Goal: Transaction & Acquisition: Book appointment/travel/reservation

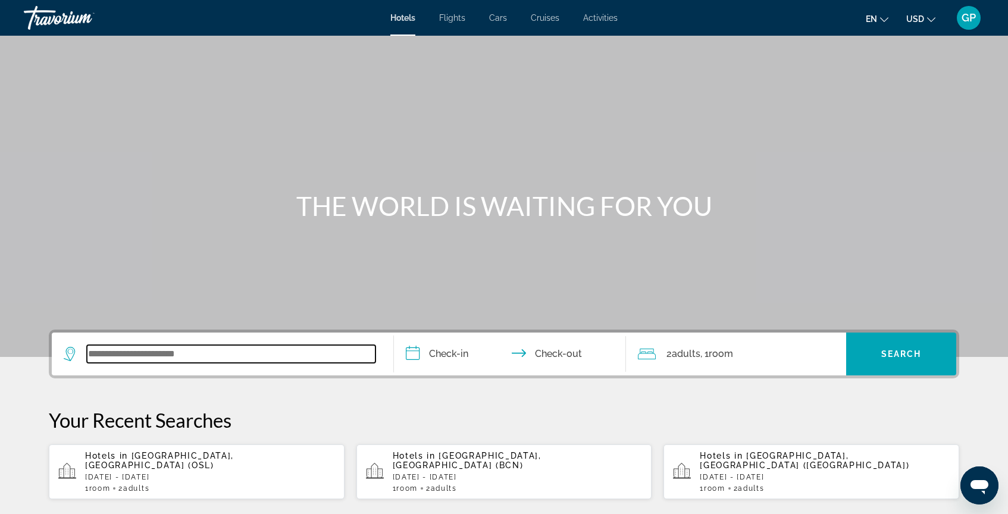
click at [94, 360] on input "Search widget" at bounding box center [231, 354] width 288 height 18
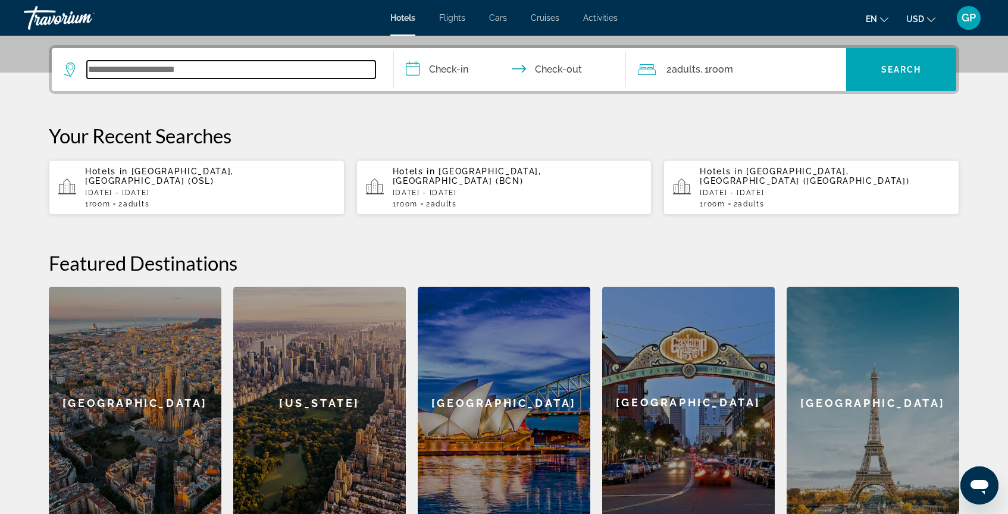
scroll to position [291, 0]
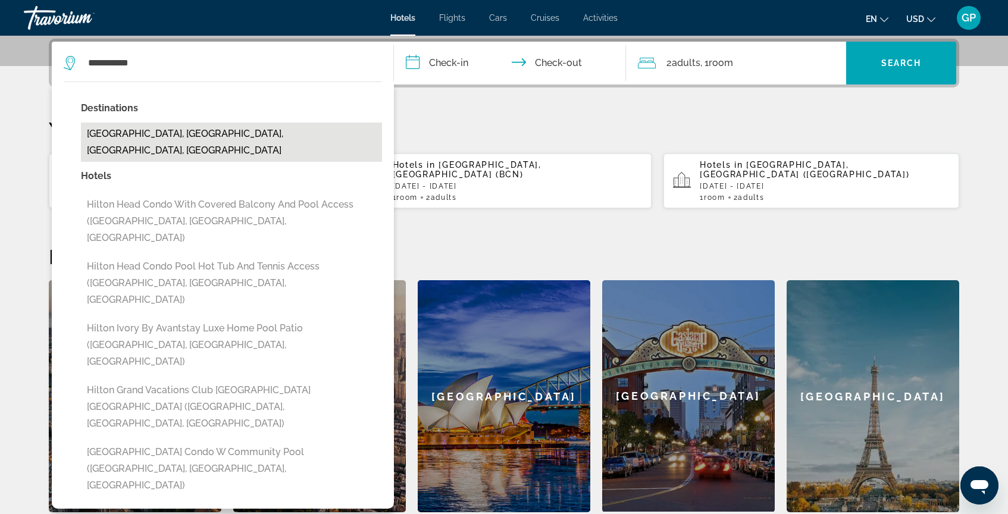
click at [210, 136] on button "[GEOGRAPHIC_DATA], [GEOGRAPHIC_DATA], [GEOGRAPHIC_DATA], [GEOGRAPHIC_DATA]" at bounding box center [231, 142] width 301 height 39
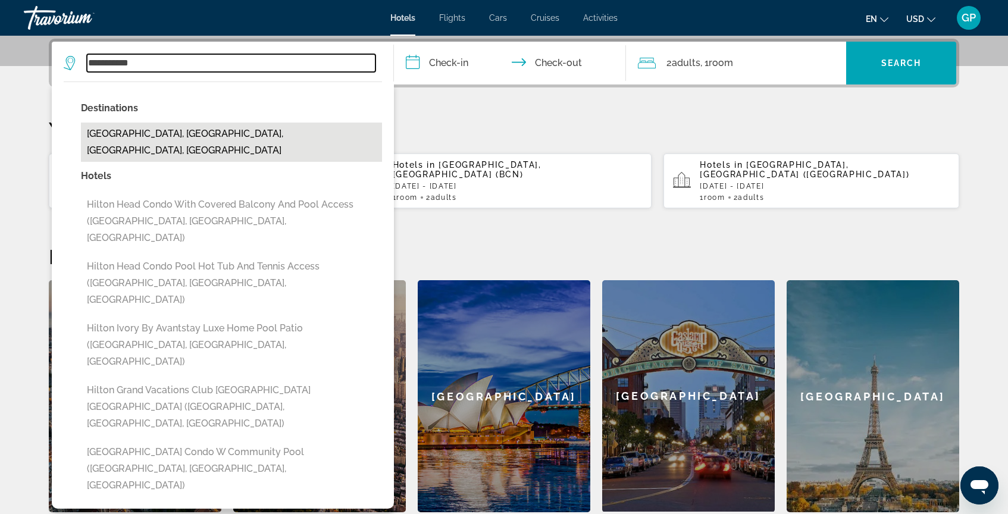
type input "**********"
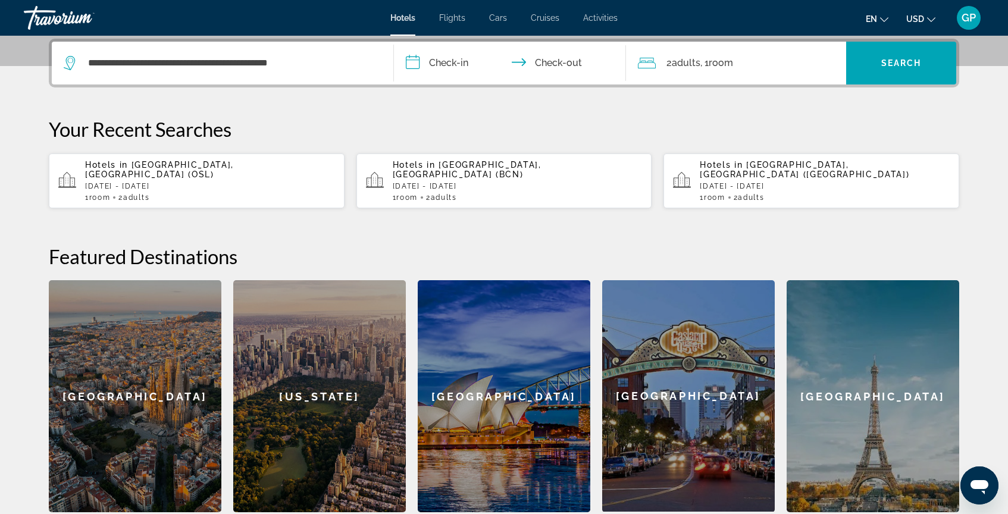
click at [416, 62] on input "**********" at bounding box center [512, 65] width 237 height 46
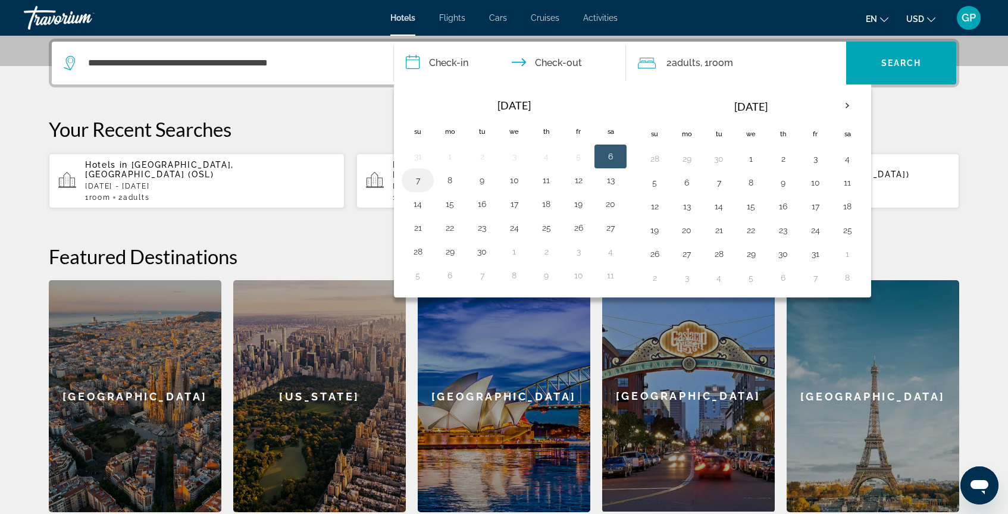
click at [417, 181] on button "7" at bounding box center [417, 180] width 19 height 17
click at [612, 153] on button "6" at bounding box center [610, 156] width 19 height 17
type input "**********"
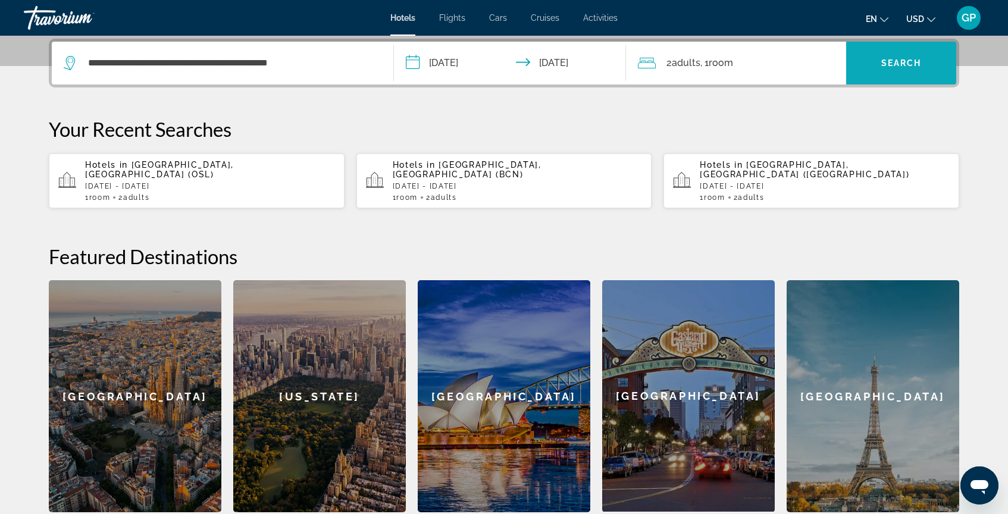
click at [900, 63] on span "Search" at bounding box center [901, 63] width 40 height 10
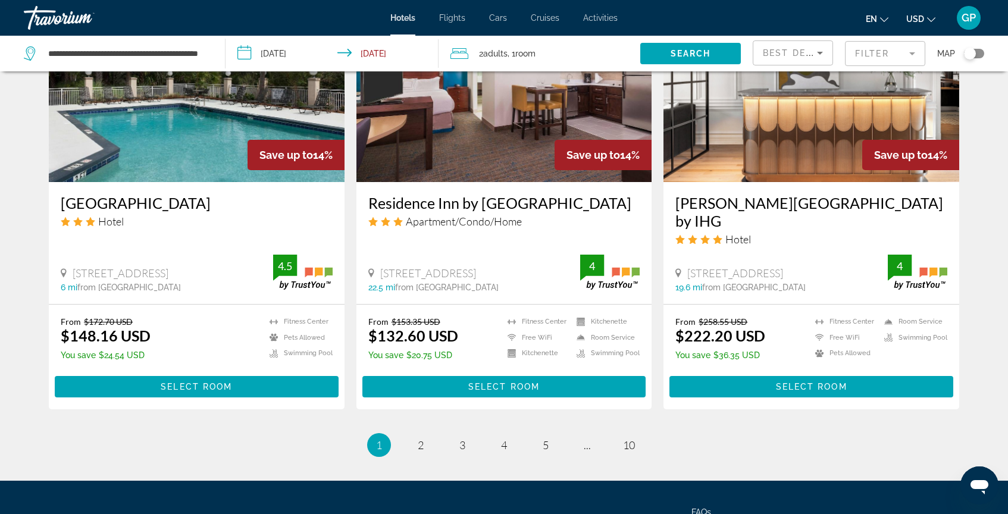
scroll to position [1558, 0]
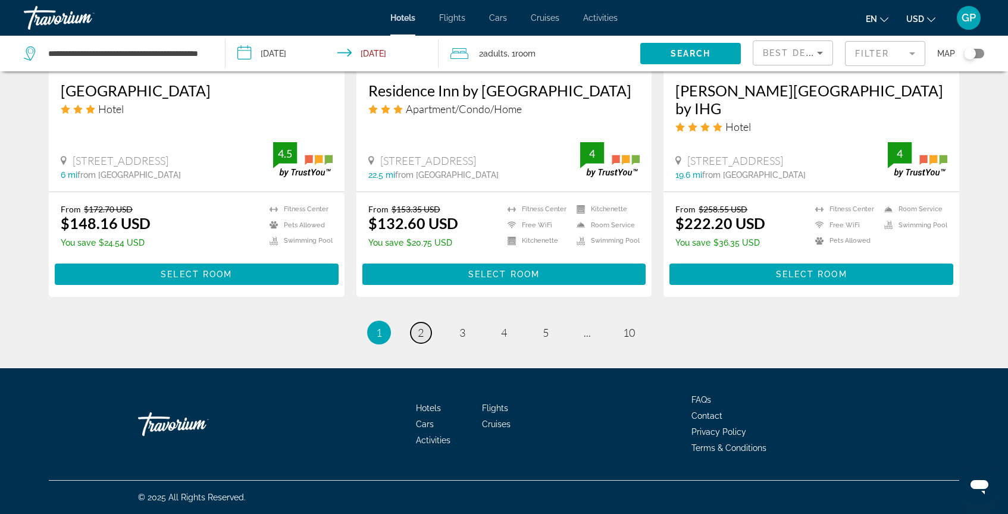
click at [418, 331] on span "2" at bounding box center [421, 332] width 6 height 13
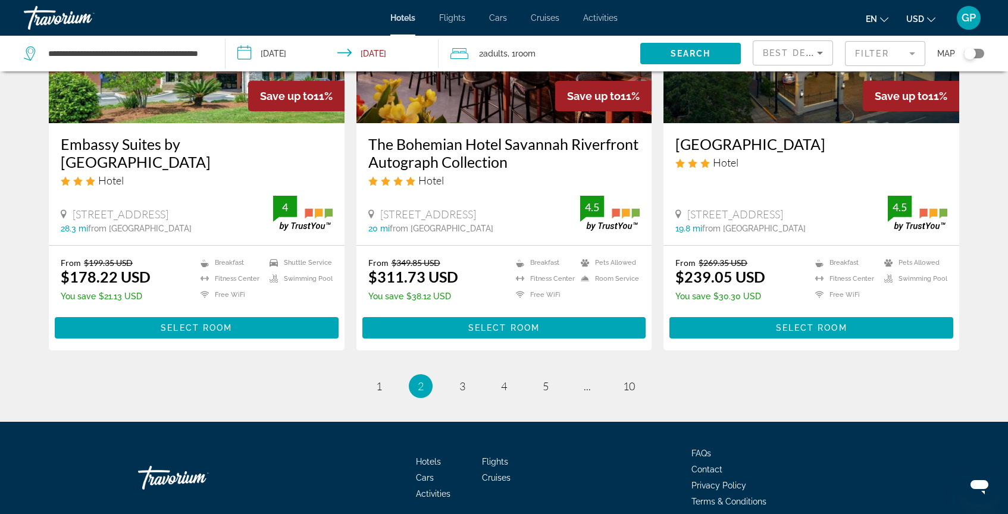
scroll to position [1560, 0]
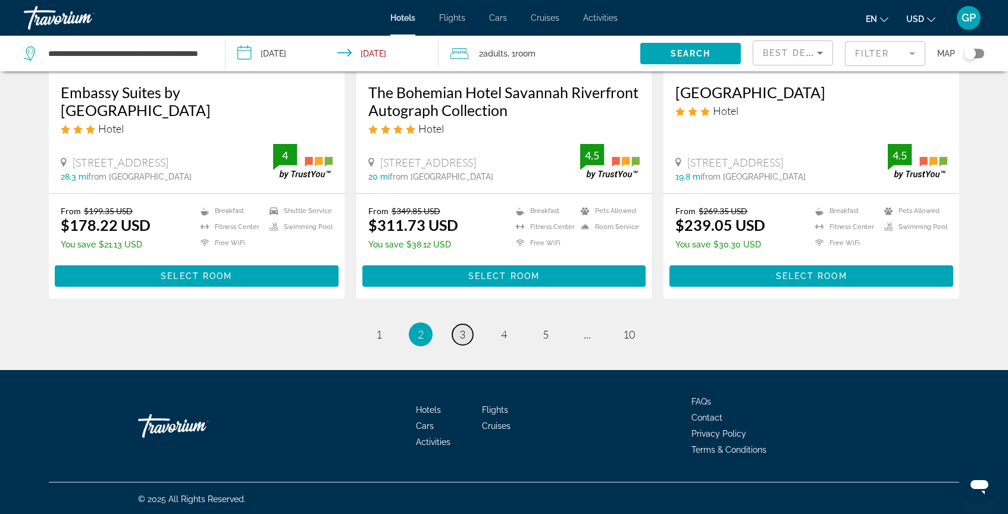
click at [459, 337] on span "3" at bounding box center [462, 334] width 6 height 13
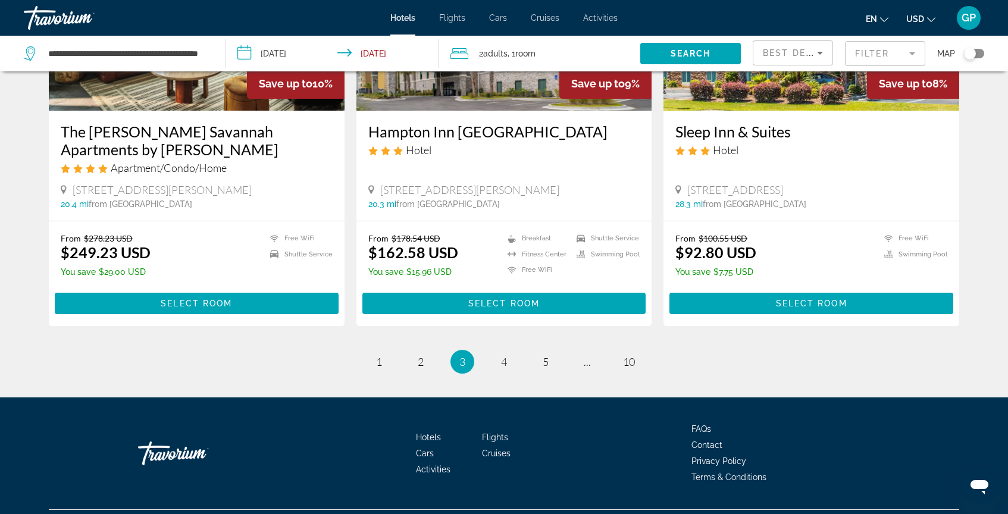
scroll to position [1529, 0]
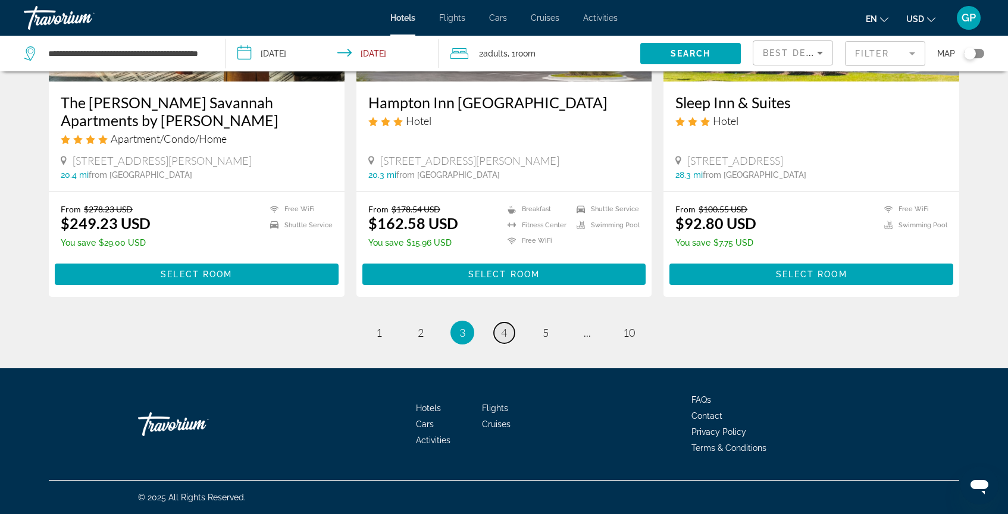
click at [503, 332] on span "4" at bounding box center [504, 332] width 6 height 13
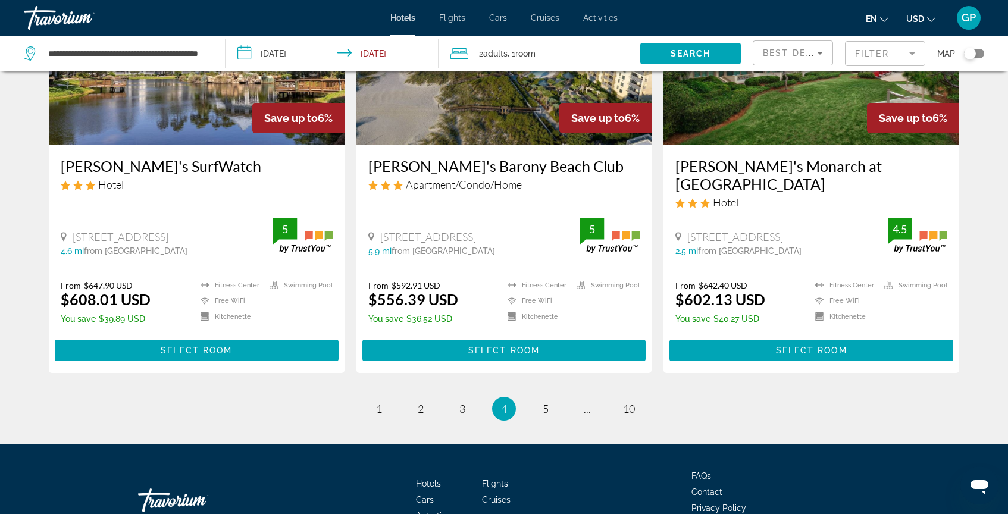
scroll to position [1504, 0]
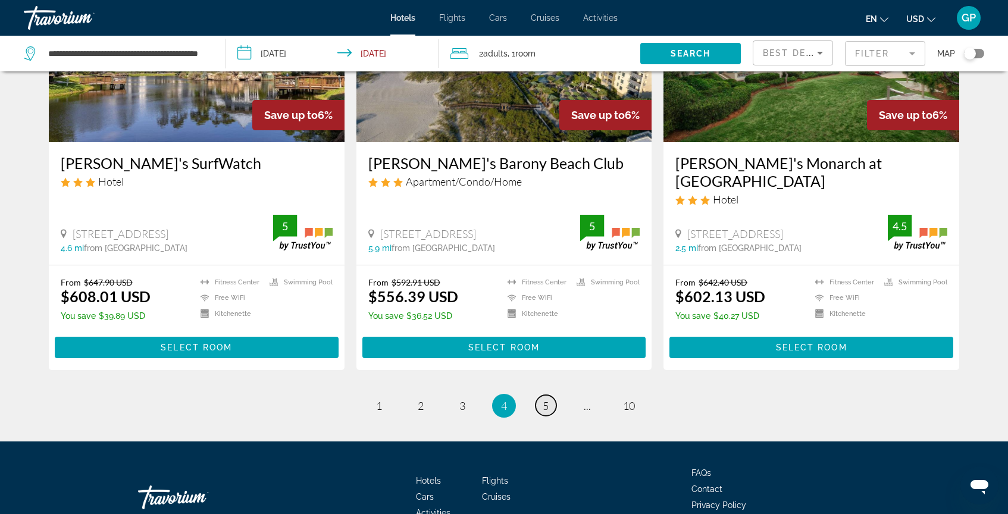
click at [547, 399] on span "5" at bounding box center [545, 405] width 6 height 13
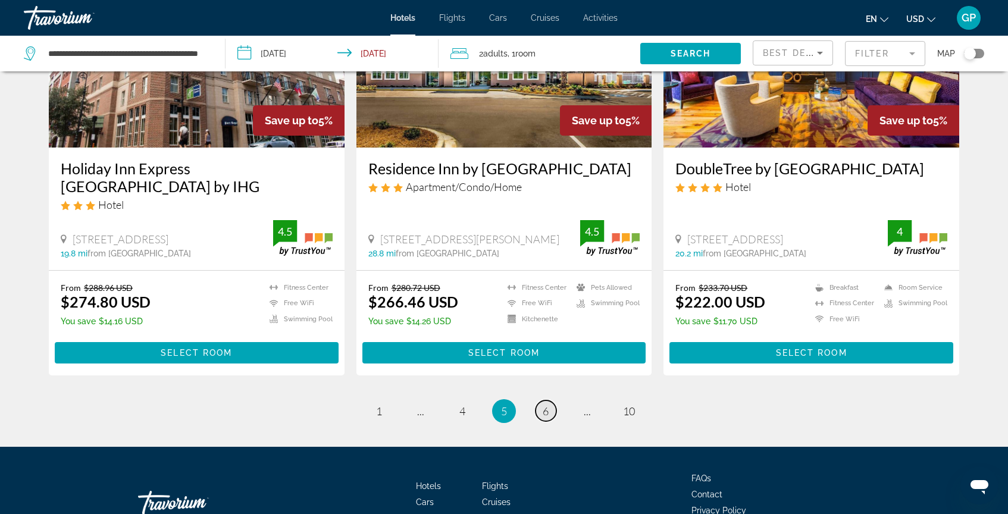
scroll to position [1466, 0]
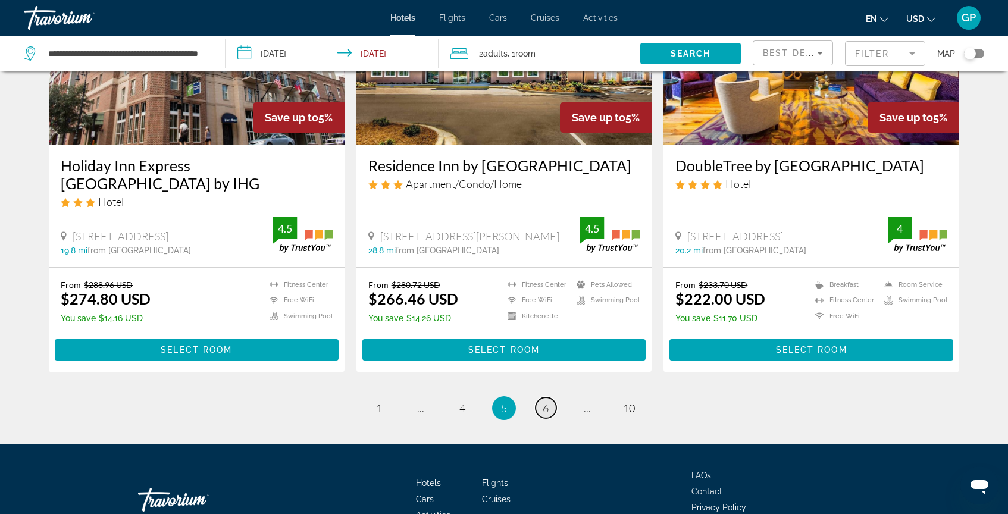
click at [547, 415] on span "6" at bounding box center [545, 408] width 6 height 13
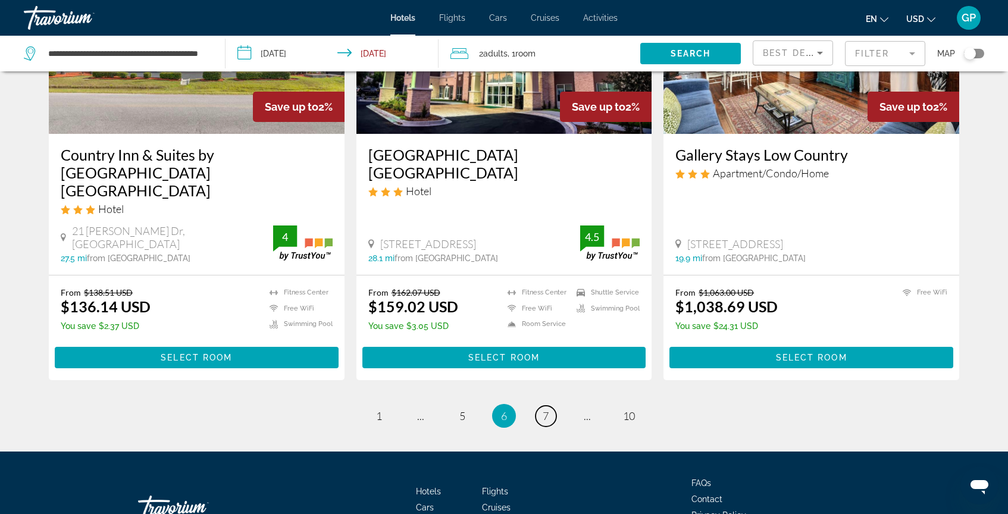
scroll to position [1558, 0]
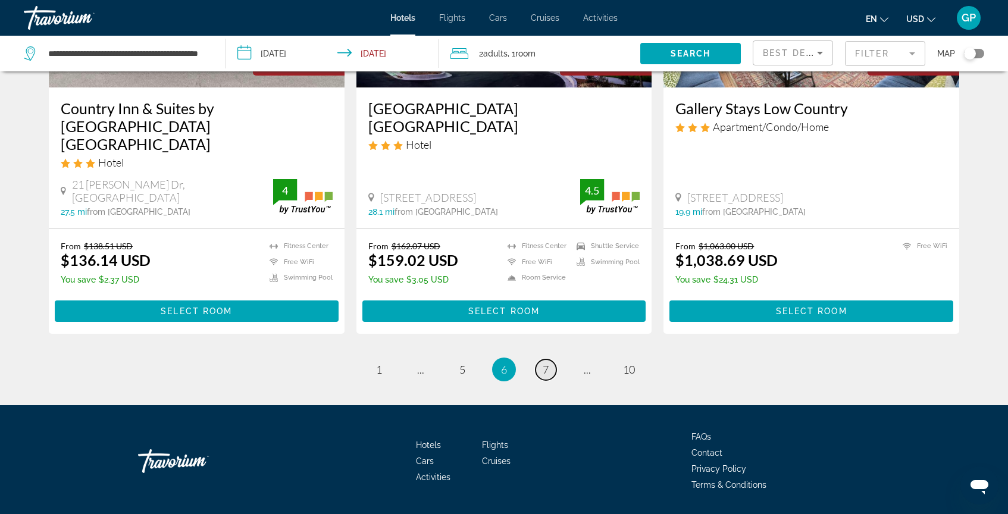
click at [542, 359] on link "page 7" at bounding box center [545, 369] width 21 height 21
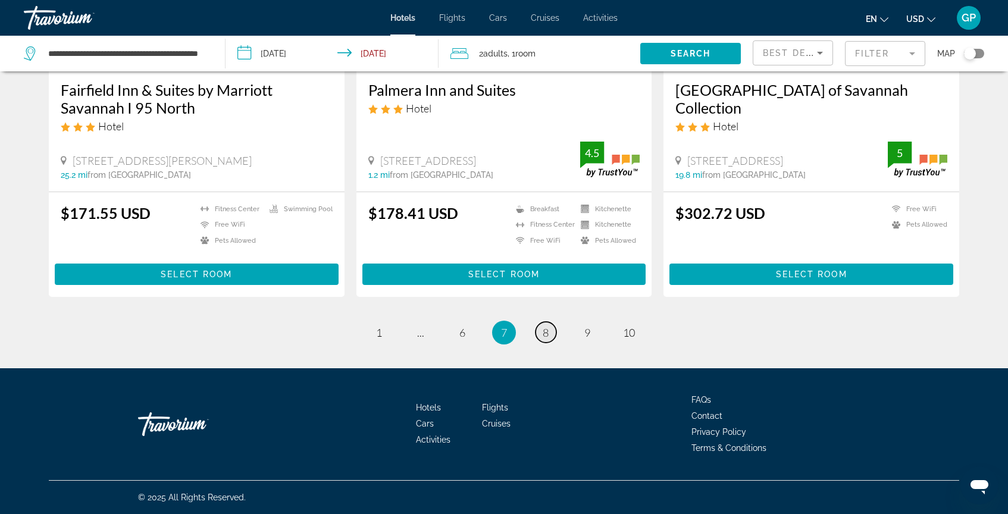
scroll to position [1558, 0]
click at [544, 334] on span "8" at bounding box center [545, 332] width 6 height 13
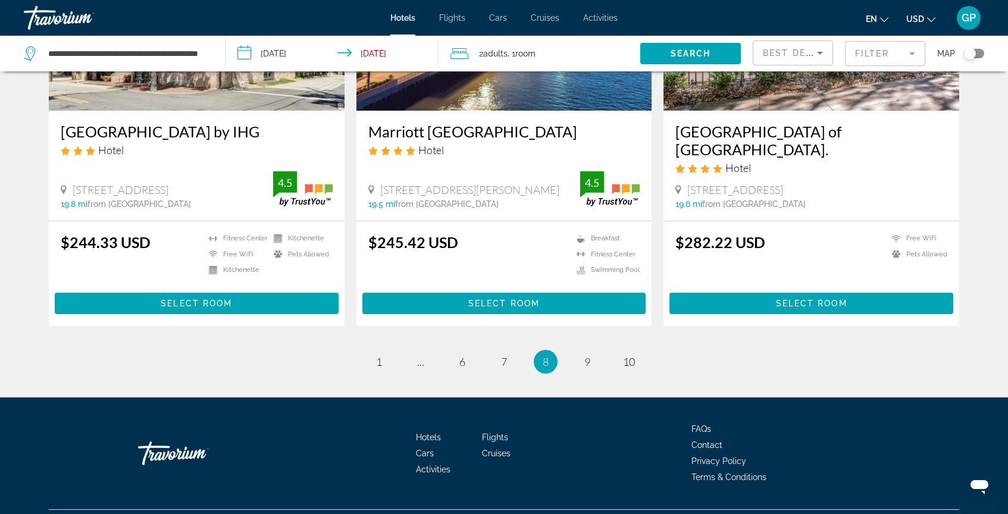
scroll to position [1510, 0]
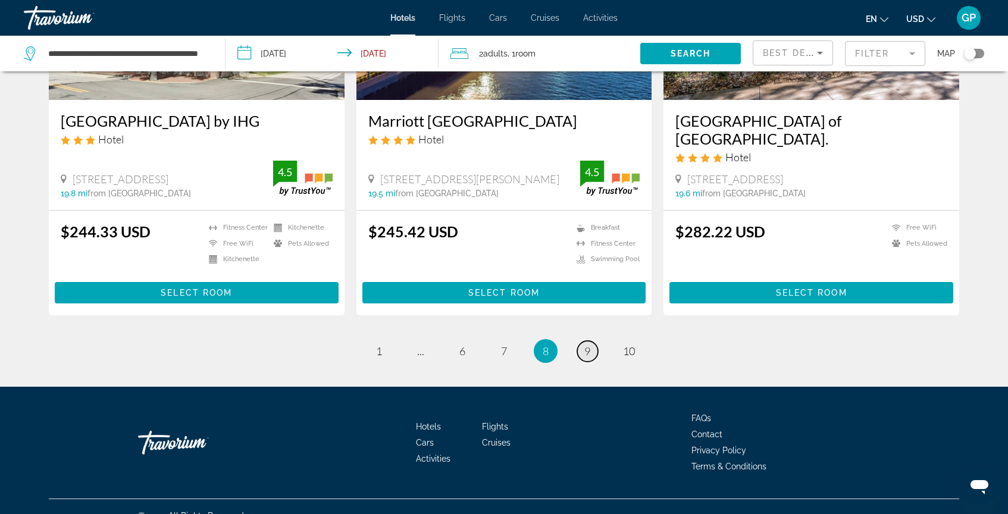
click at [587, 357] on span "9" at bounding box center [587, 350] width 6 height 13
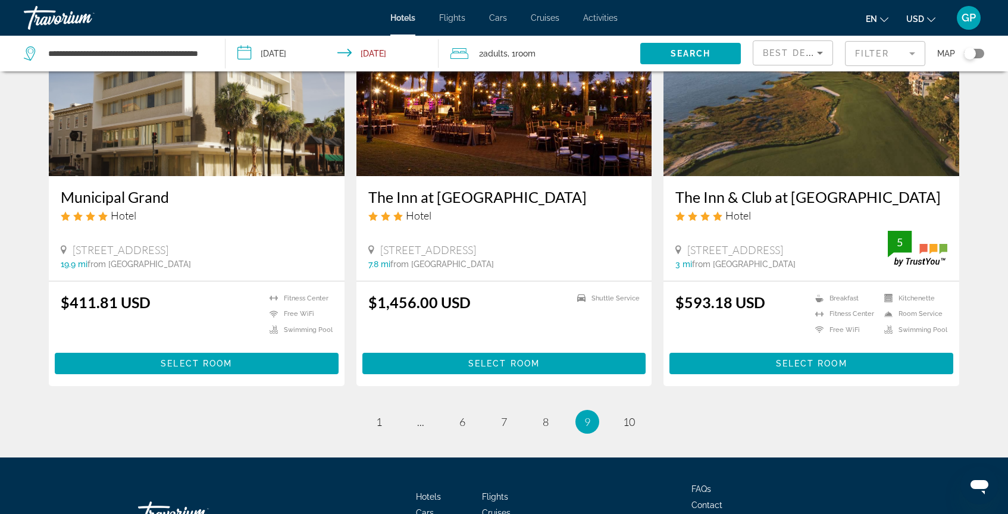
scroll to position [1506, 0]
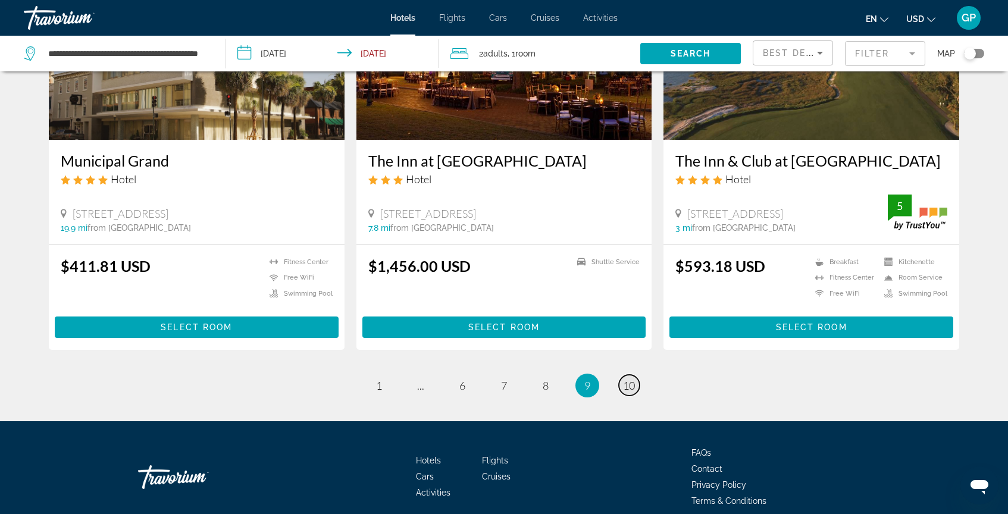
click at [632, 379] on span "10" at bounding box center [629, 385] width 12 height 13
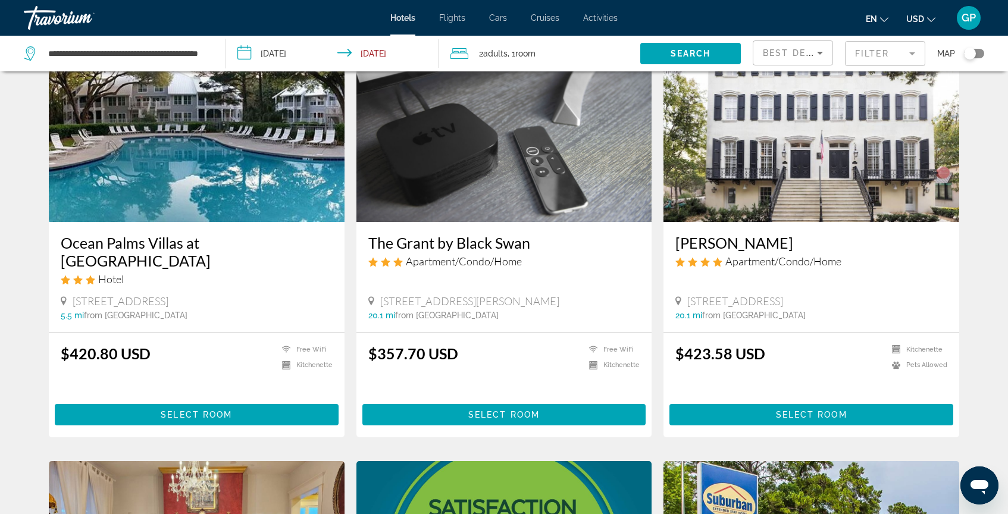
scroll to position [80, 0]
